Goal: Task Accomplishment & Management: Complete application form

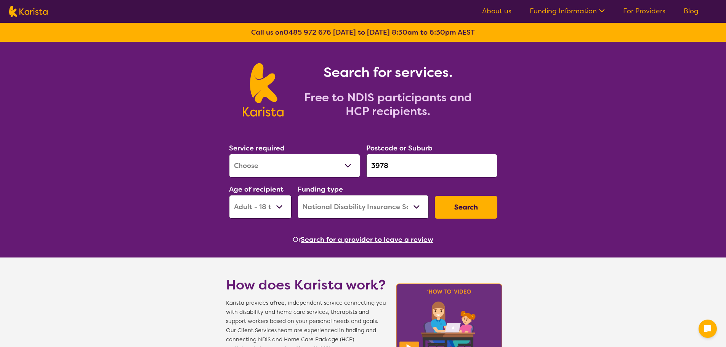
select select "[MEDICAL_DATA]"
select select "AD"
select select "NDIS"
click at [344, 169] on select "Allied Health Assistant Assessment ([MEDICAL_DATA] or [MEDICAL_DATA]) Behaviour…" at bounding box center [294, 166] width 131 height 24
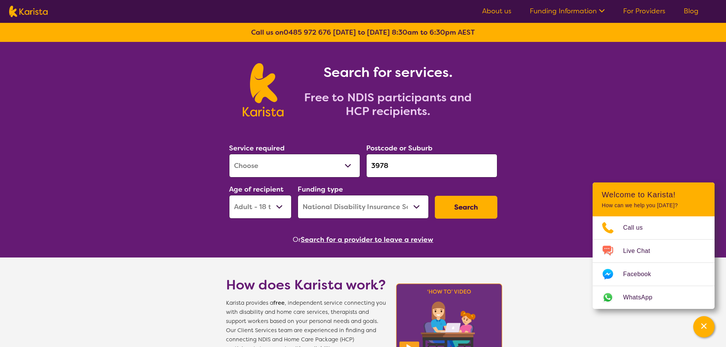
select select "Physiotherapy"
click at [229, 154] on select "Allied Health Assistant Assessment ([MEDICAL_DATA] or [MEDICAL_DATA]) Behaviour…" at bounding box center [294, 166] width 131 height 24
click at [275, 209] on select "Early Childhood - 0 to 9 Child - 10 to 11 Adolescent - 12 to 17 Adult - 18 to 6…" at bounding box center [260, 207] width 62 height 24
click at [229, 195] on select "Early Childhood - 0 to 9 Child - 10 to 11 Adolescent - 12 to 17 Adult - 18 to 6…" at bounding box center [260, 207] width 62 height 24
click at [476, 211] on button "Search" at bounding box center [466, 207] width 62 height 23
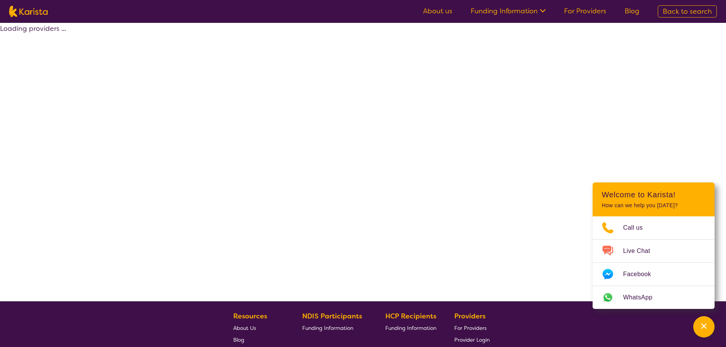
select select "by_score"
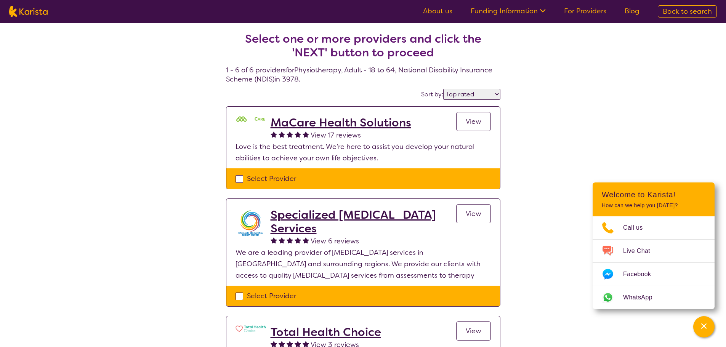
click at [382, 125] on h2 "MaCare Health Solutions" at bounding box center [341, 123] width 141 height 14
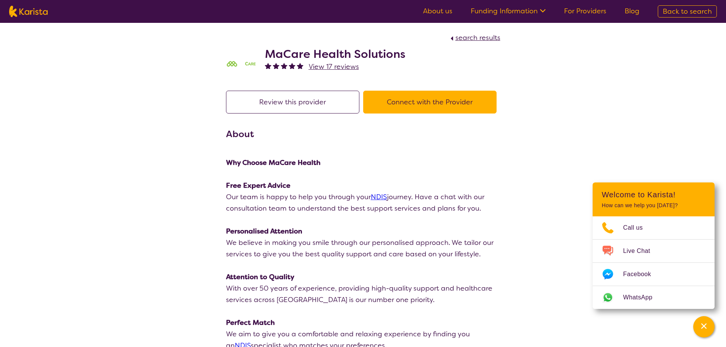
select select "by_score"
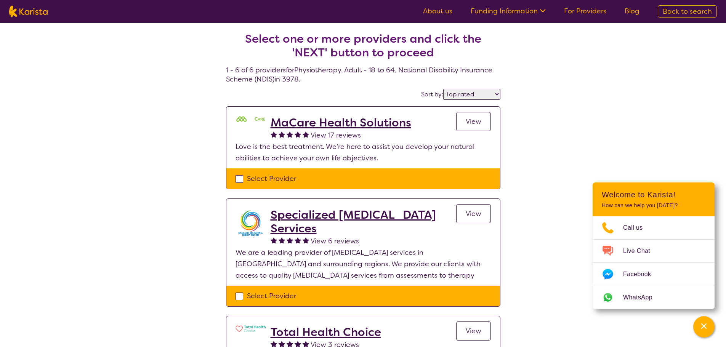
select select "Physiotherapy"
select select "AD"
select select "NDIS"
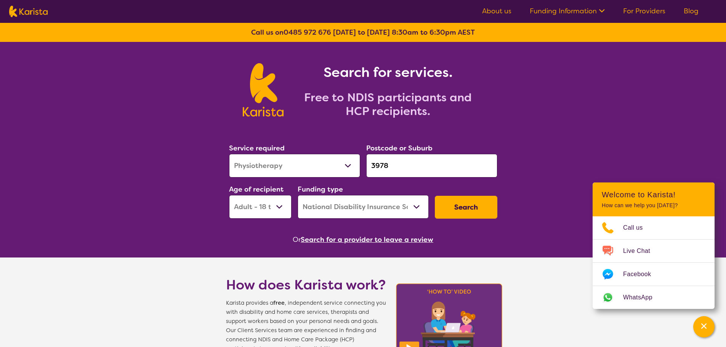
click at [330, 171] on select "Allied Health Assistant Assessment ([MEDICAL_DATA] or [MEDICAL_DATA]) Behaviour…" at bounding box center [294, 166] width 131 height 24
select select "Exercise physiology"
click at [229, 154] on select "Allied Health Assistant Assessment ([MEDICAL_DATA] or [MEDICAL_DATA]) Behaviour…" at bounding box center [294, 166] width 131 height 24
click at [464, 206] on button "Search" at bounding box center [466, 207] width 62 height 23
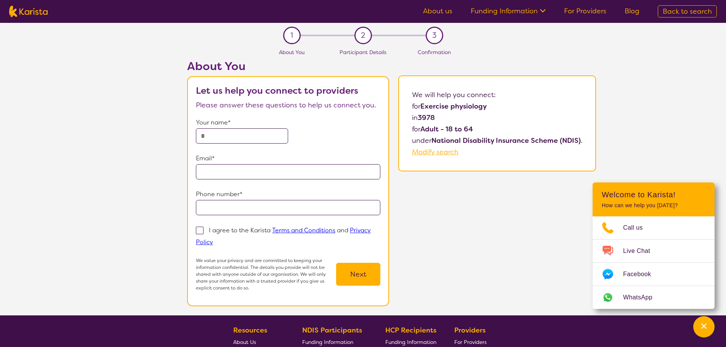
select select "Exercise physiology"
select select "AD"
select select "NDIS"
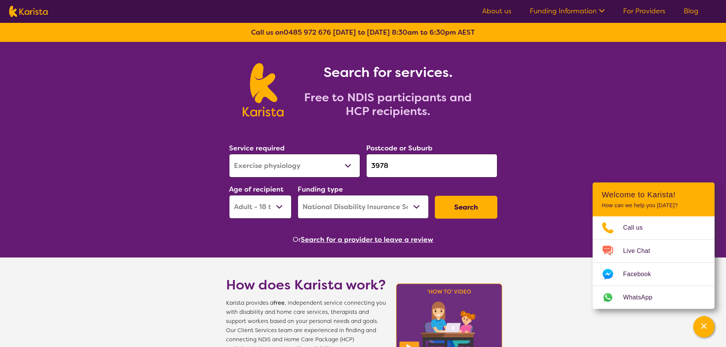
click at [464, 212] on button "Search" at bounding box center [466, 207] width 62 height 23
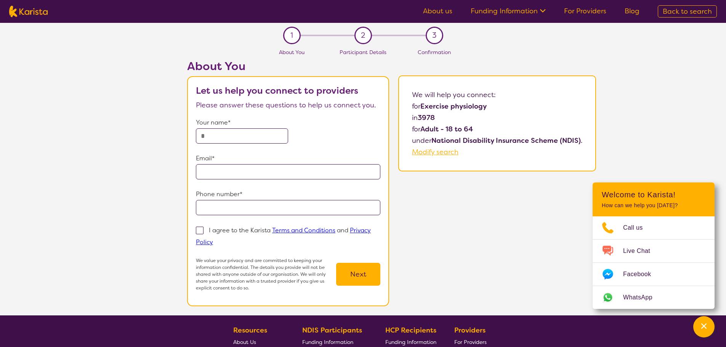
click at [216, 135] on input "text" at bounding box center [242, 135] width 92 height 15
